Goal: Task Accomplishment & Management: Use online tool/utility

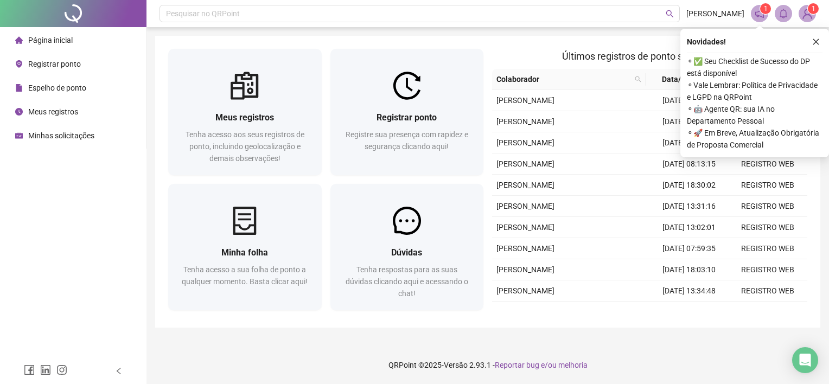
click at [37, 67] on span "Registrar ponto" at bounding box center [54, 64] width 53 height 9
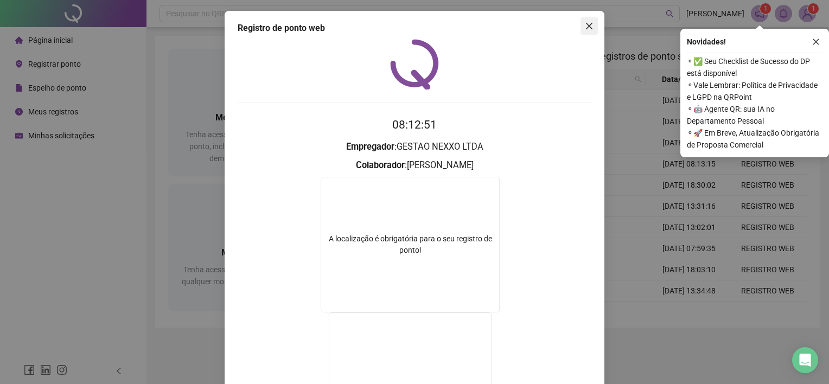
click at [586, 22] on icon "close" at bounding box center [589, 26] width 9 height 9
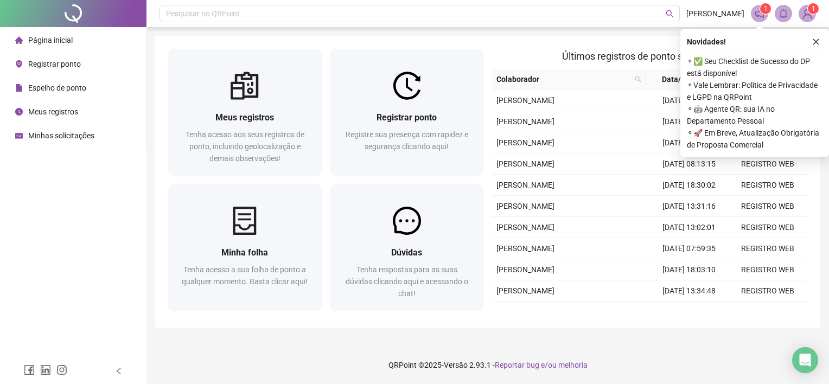
click at [52, 63] on span "Registrar ponto" at bounding box center [54, 64] width 53 height 9
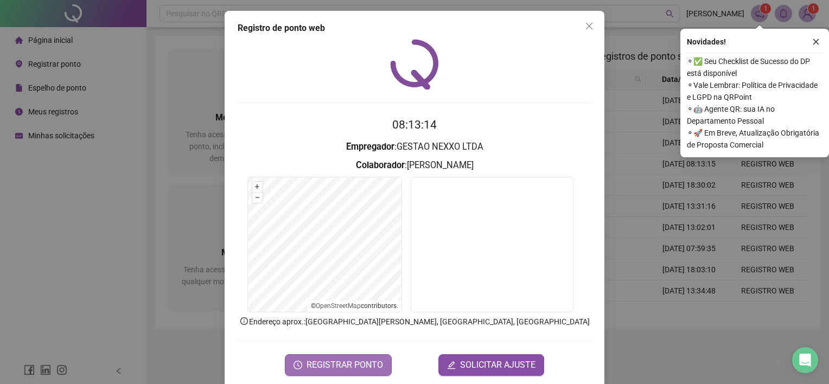
click at [337, 365] on span "REGISTRAR PONTO" at bounding box center [344, 364] width 76 height 13
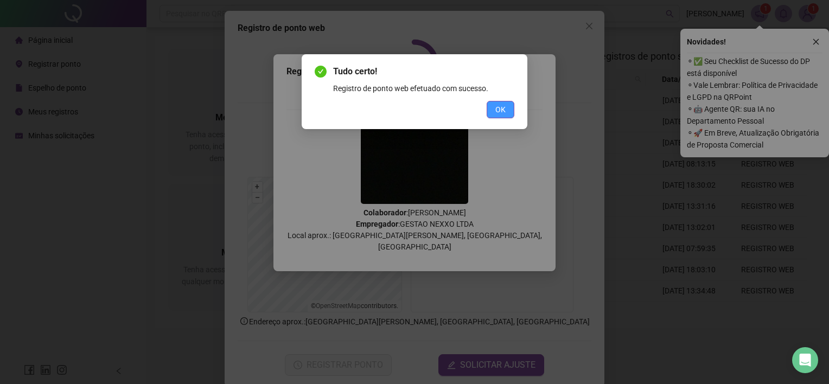
click at [507, 103] on button "OK" at bounding box center [500, 109] width 28 height 17
